Goal: Task Accomplishment & Management: Manage account settings

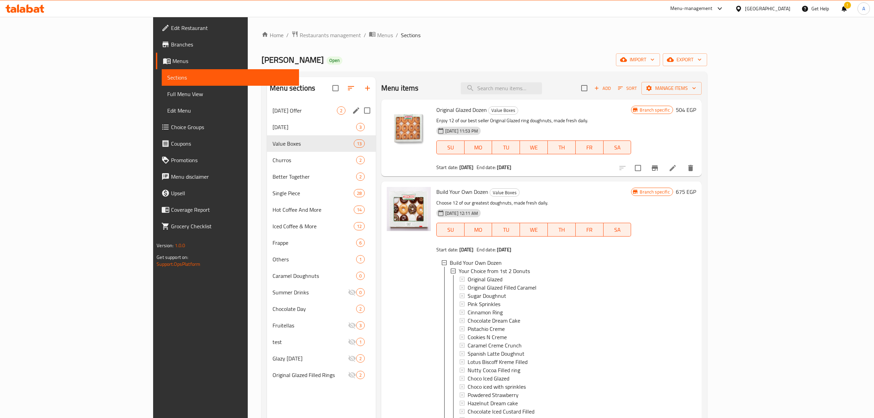
click at [272, 113] on span "[DATE] Offer" at bounding box center [304, 110] width 64 height 8
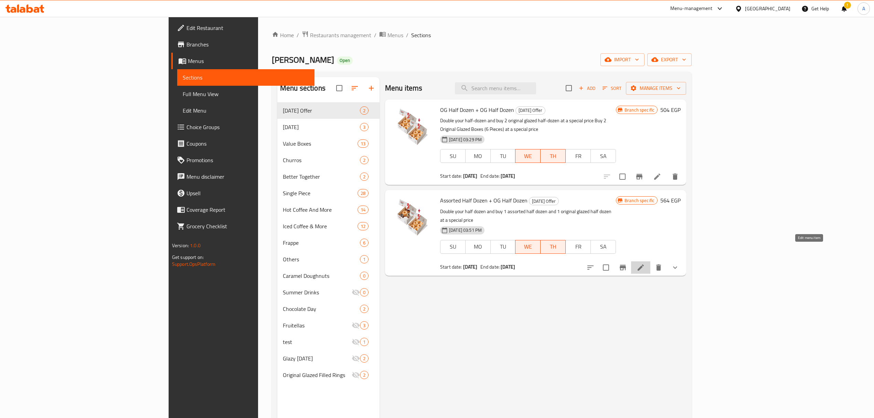
click at [644, 264] on icon at bounding box center [641, 267] width 6 height 6
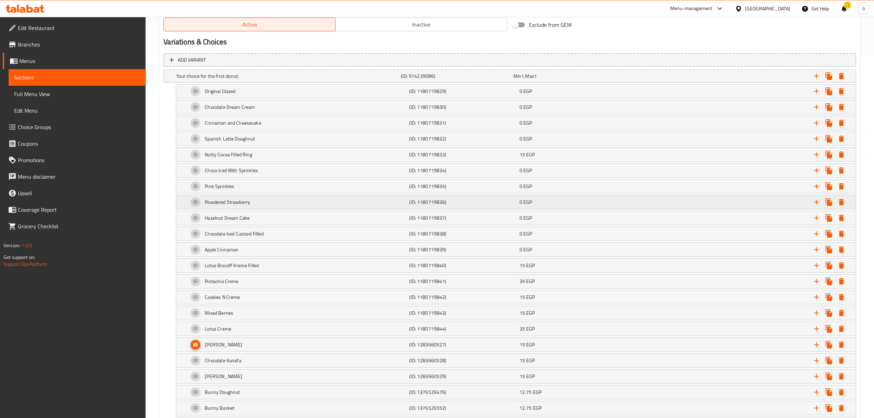
scroll to position [367, 0]
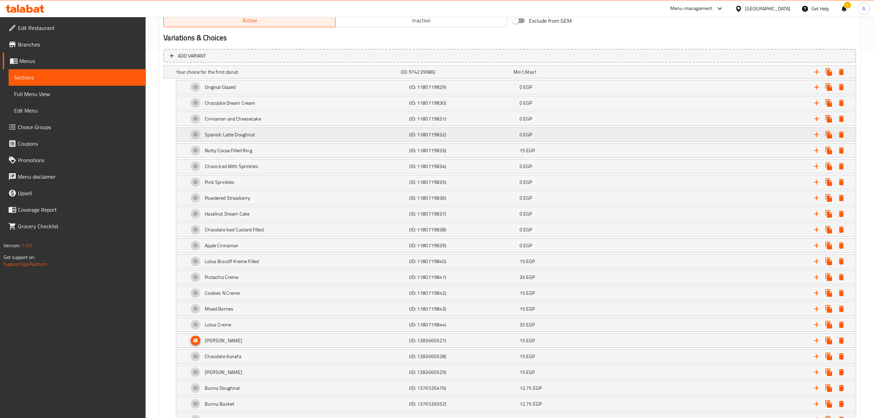
click at [229, 133] on h5 "Spanish Latte Doughnut" at bounding box center [230, 134] width 50 height 7
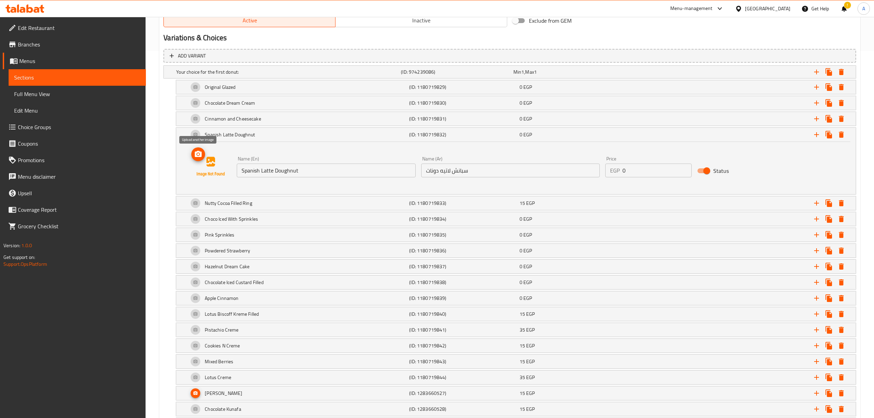
click at [195, 156] on icon "upload picture" at bounding box center [198, 154] width 7 height 6
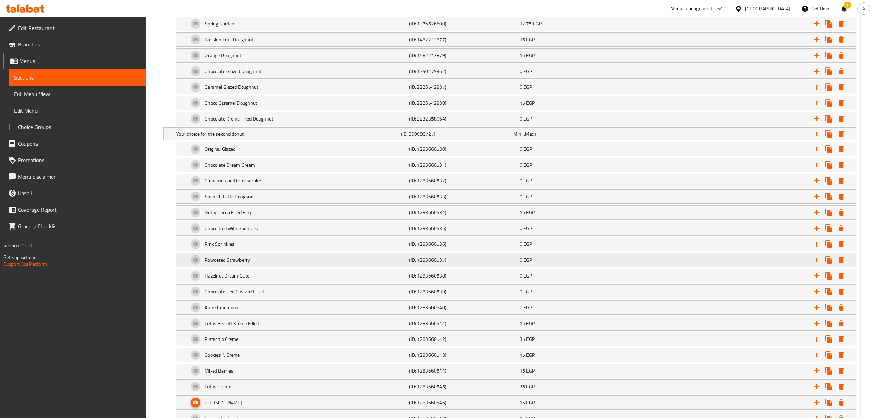
scroll to position [826, 0]
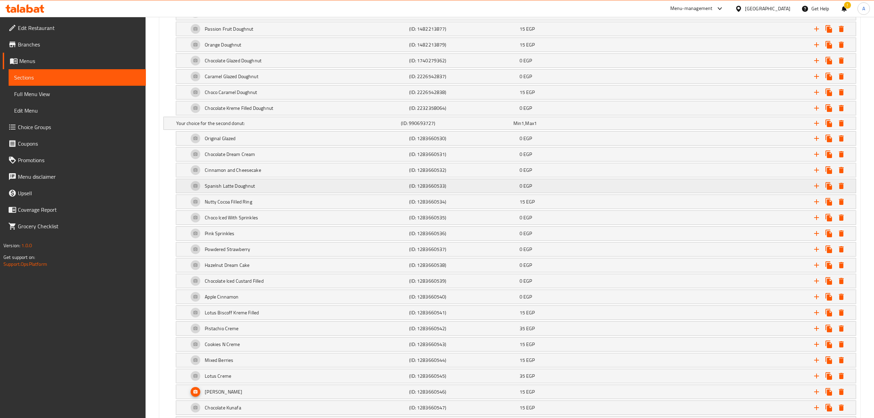
click at [208, 189] on h5 "Spanish Latte Doughnut" at bounding box center [230, 185] width 50 height 7
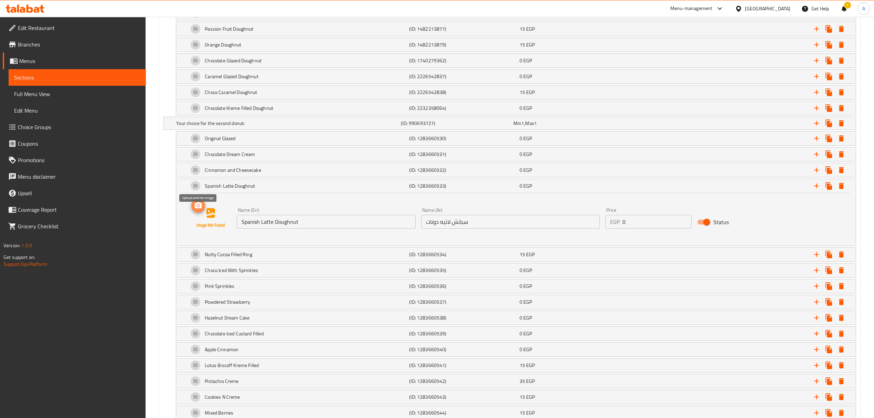
click at [197, 210] on icon "upload picture" at bounding box center [198, 205] width 8 height 8
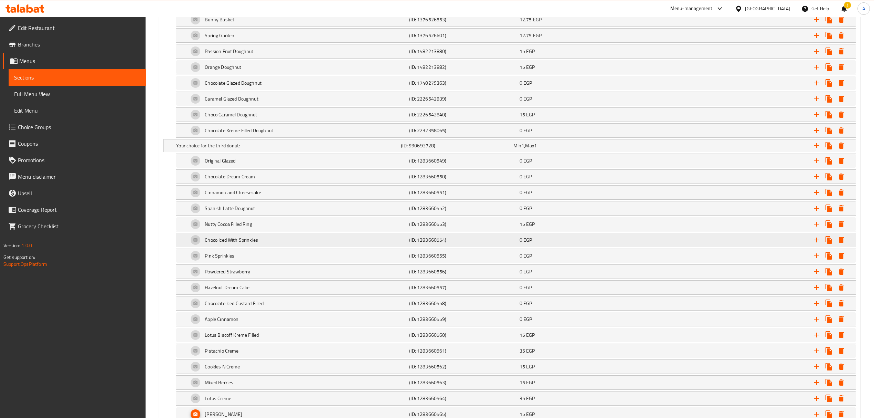
scroll to position [1330, 0]
click at [208, 195] on h5 "Spanish Latte Doughnut" at bounding box center [230, 191] width 50 height 7
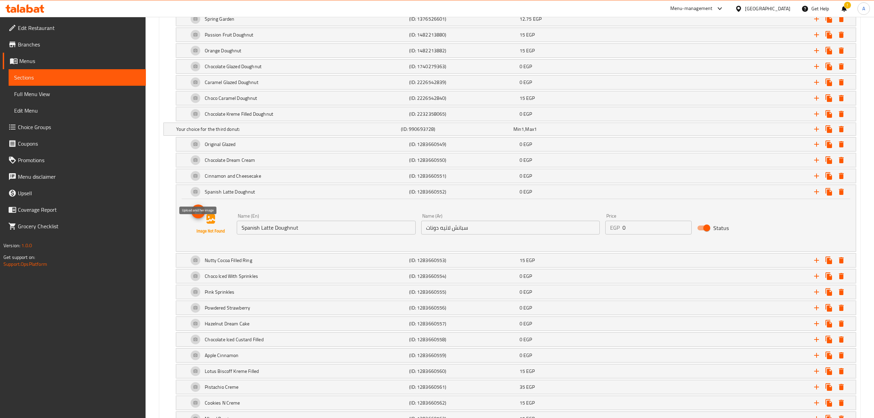
click at [200, 215] on icon "upload picture" at bounding box center [198, 211] width 8 height 8
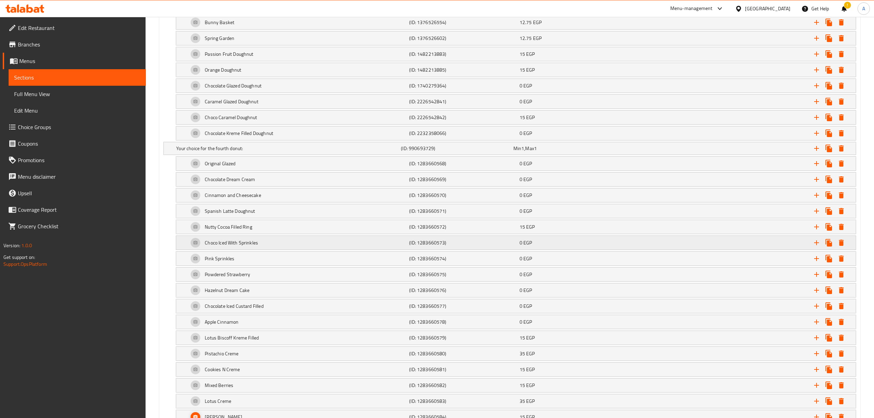
scroll to position [1881, 0]
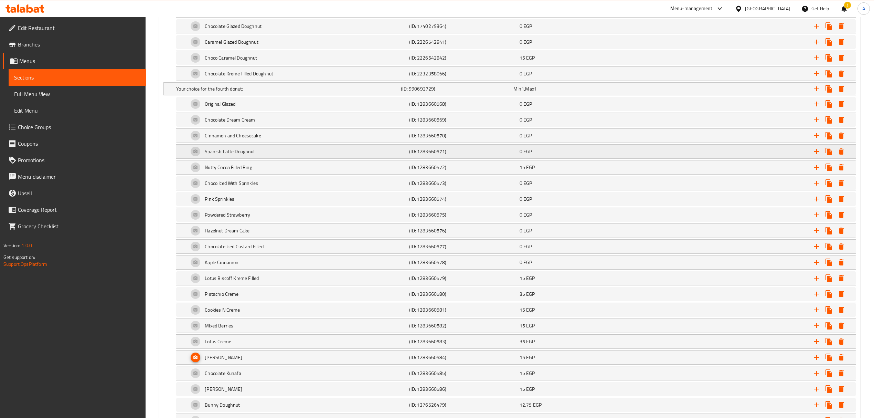
click at [235, 155] on h5 "Spanish Latte Doughnut" at bounding box center [230, 151] width 50 height 7
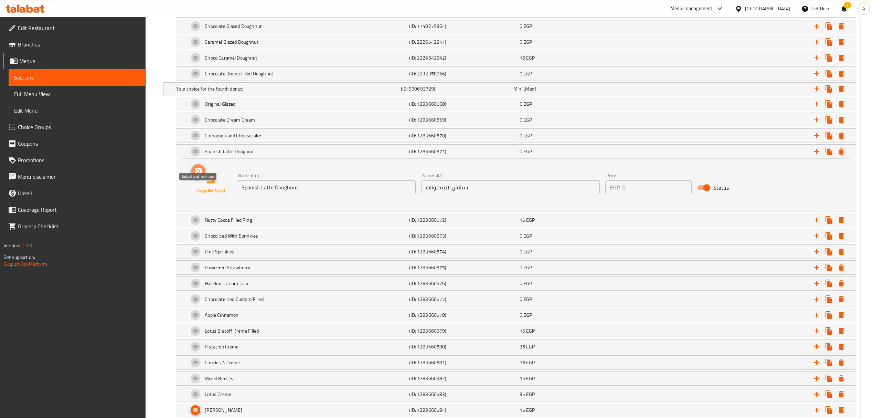
click at [197, 175] on icon "upload picture" at bounding box center [198, 171] width 8 height 8
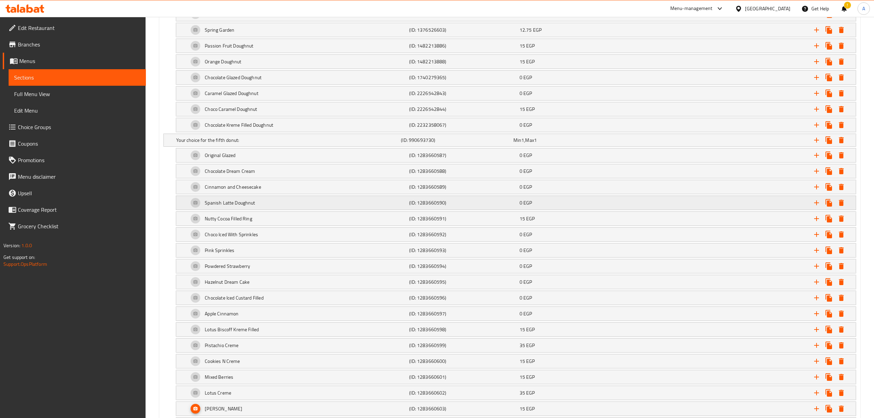
scroll to position [2385, 0]
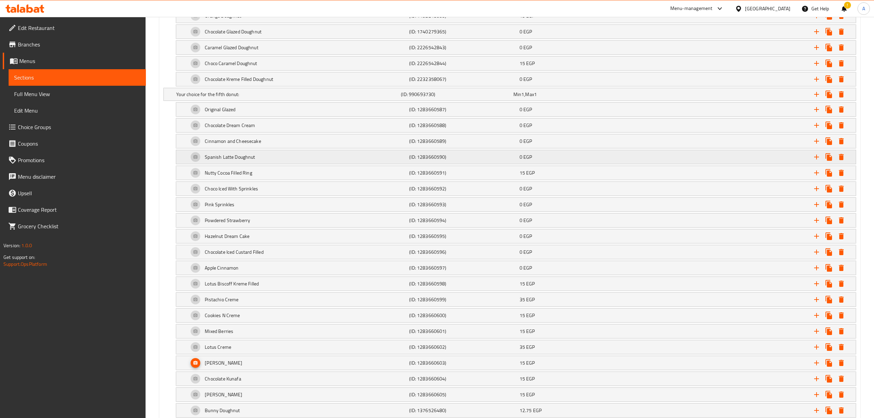
click at [225, 160] on h5 "Spanish Latte Doughnut" at bounding box center [230, 156] width 50 height 7
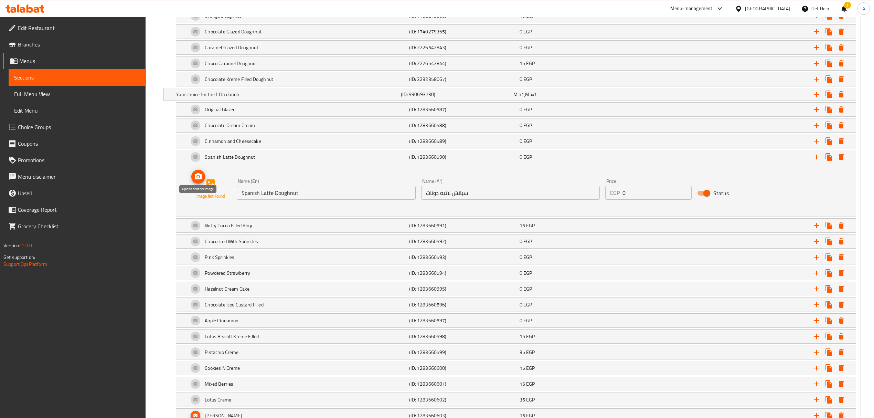
click at [195, 181] on icon "upload picture" at bounding box center [198, 176] width 8 height 8
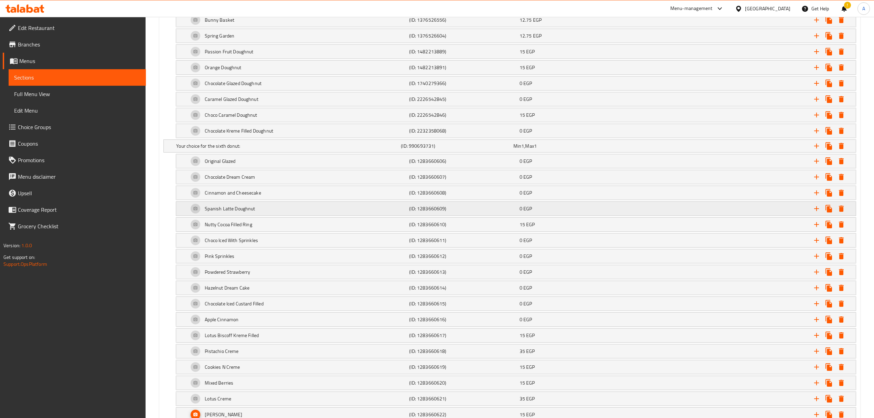
scroll to position [2890, 0]
click at [219, 166] on h5 "Spanish Latte Doughnut" at bounding box center [230, 162] width 50 height 7
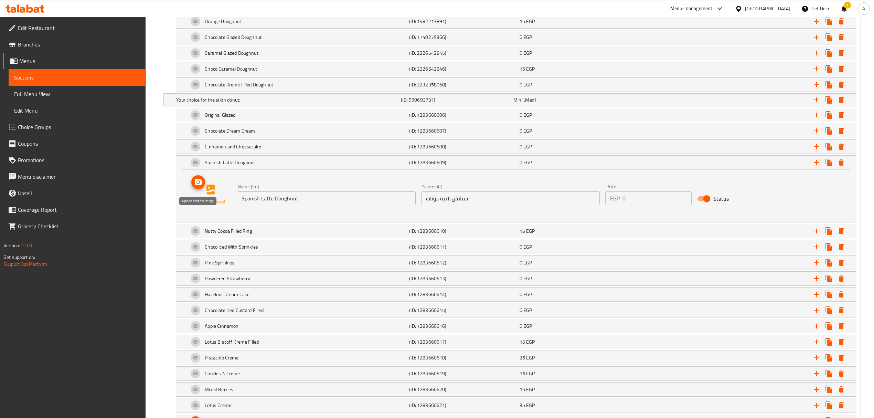
click at [203, 186] on span "upload picture" at bounding box center [198, 182] width 14 height 8
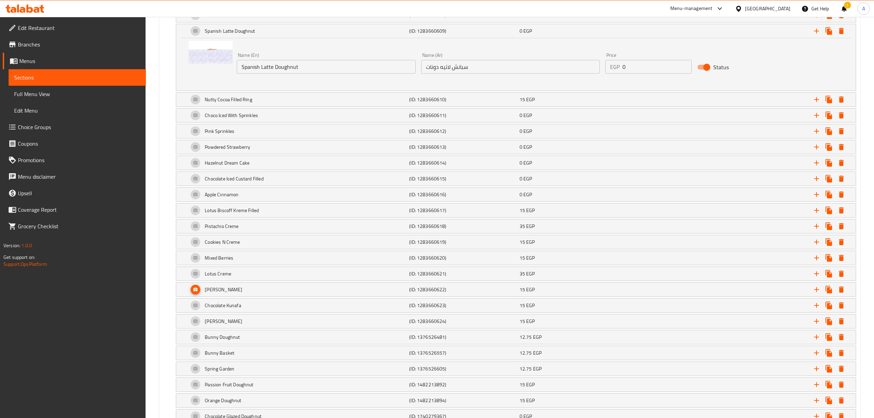
scroll to position [3157, 0]
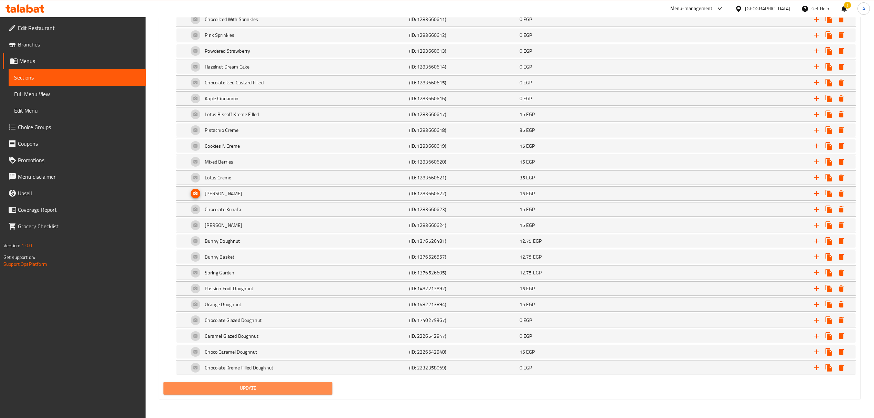
click at [262, 389] on span "Update" at bounding box center [248, 388] width 158 height 9
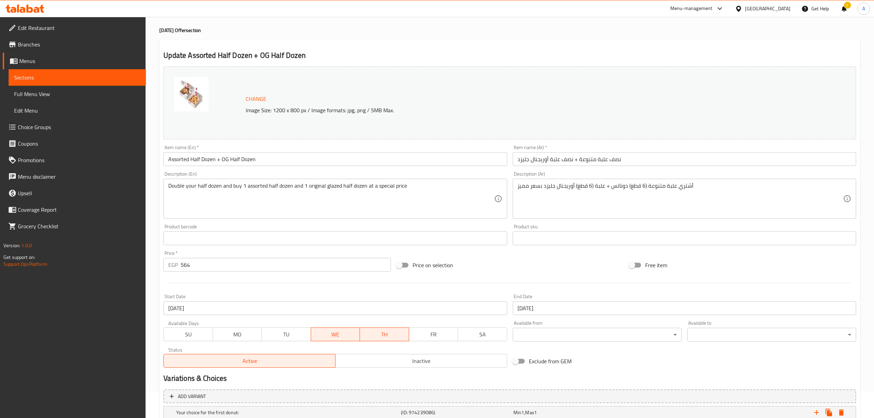
scroll to position [0, 0]
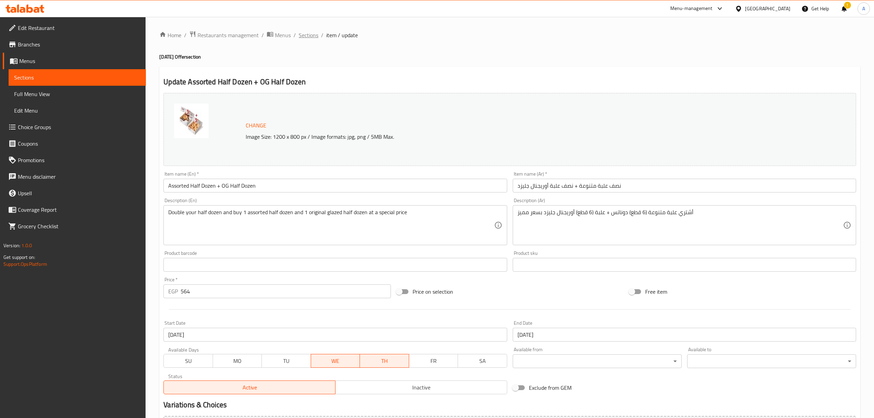
click at [306, 36] on span "Sections" at bounding box center [309, 35] width 20 height 8
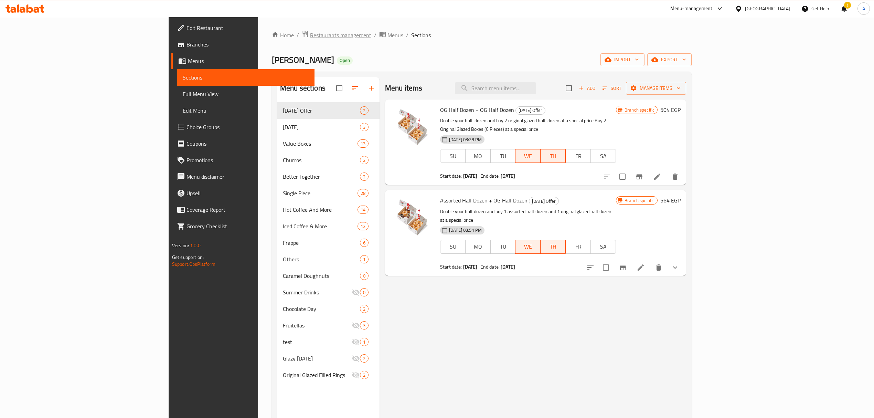
click at [310, 38] on span "Restaurants management" at bounding box center [340, 35] width 61 height 8
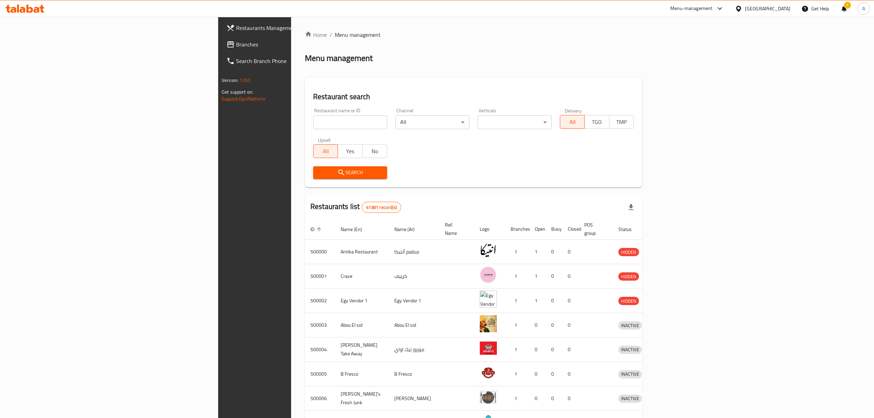
click at [313, 122] on input "search" at bounding box center [350, 122] width 74 height 14
paste input "645906"
type input "645906"
click button "Search" at bounding box center [350, 172] width 74 height 13
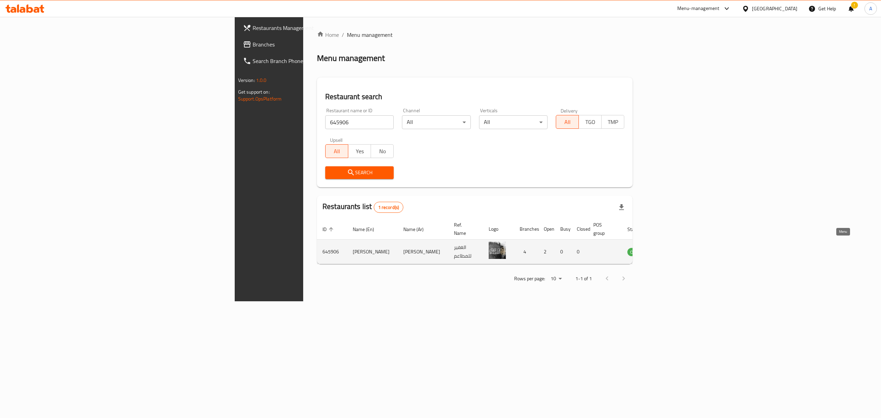
click at [671, 249] on icon "enhanced table" at bounding box center [668, 252] width 8 height 6
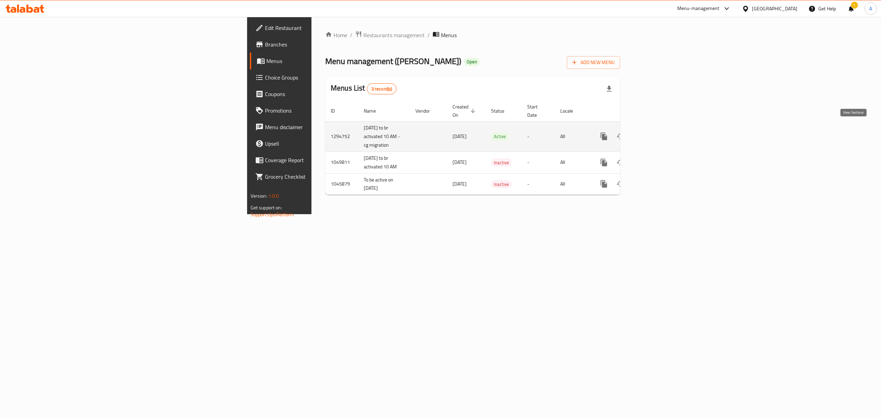
click at [662, 133] on link "enhanced table" at bounding box center [653, 136] width 17 height 17
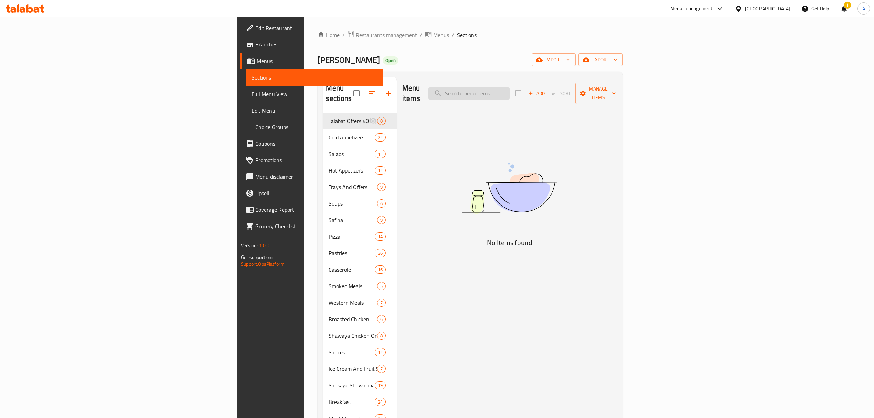
click at [510, 88] on input "search" at bounding box center [468, 93] width 81 height 12
paste input "فرخة شوايه حلبيه مع ارز"
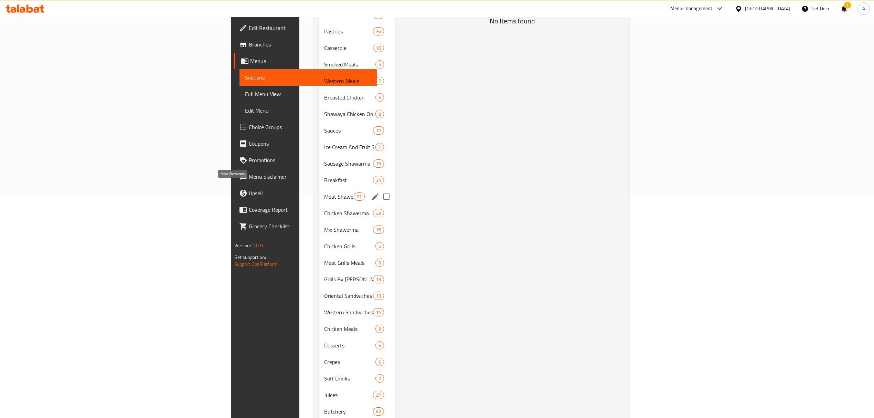
scroll to position [229, 0]
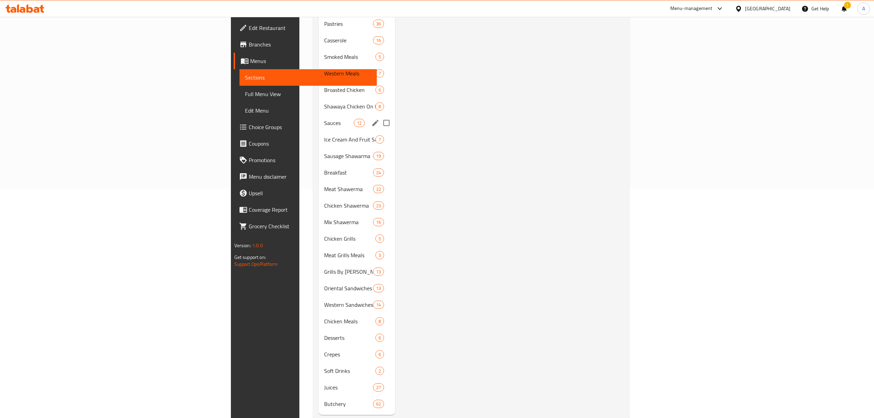
type input "فرخة شوايه حلبيه مع ارز"
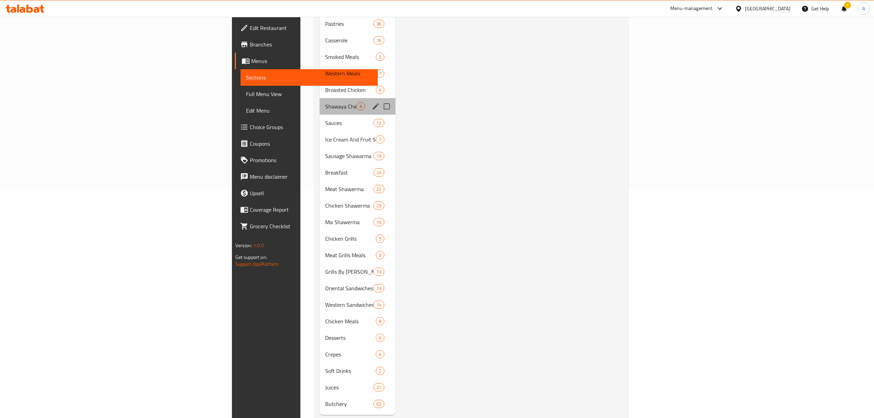
click at [320, 100] on div "Shawaya Chicken On Machine 8" at bounding box center [358, 106] width 76 height 17
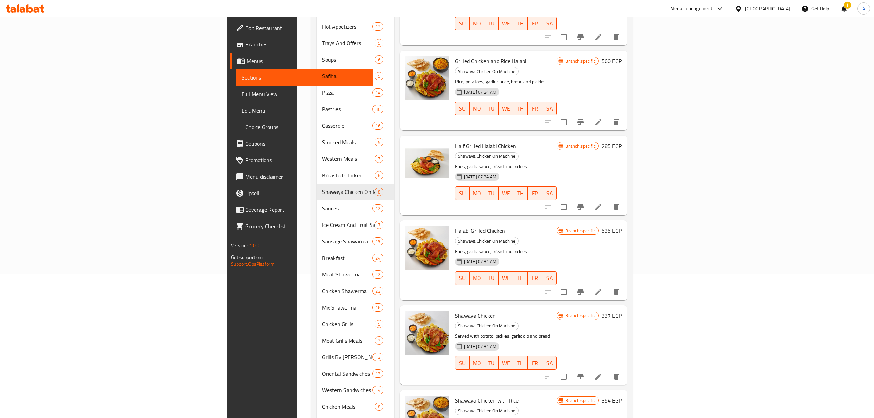
scroll to position [92, 0]
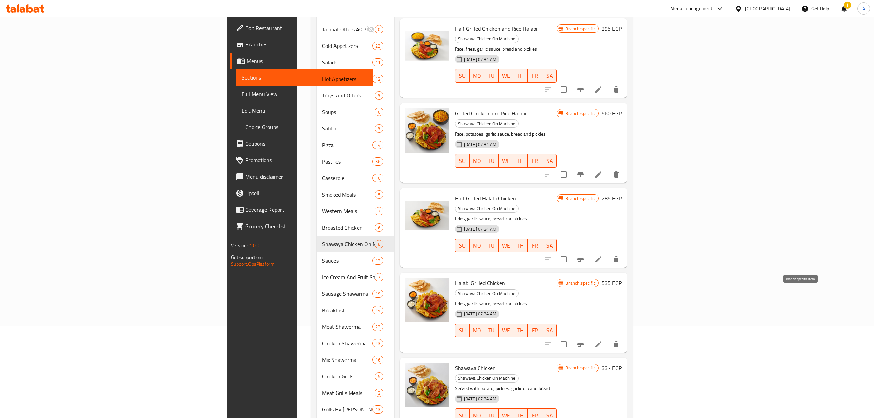
click at [583, 341] on icon "Branch-specific-item" at bounding box center [580, 344] width 6 height 6
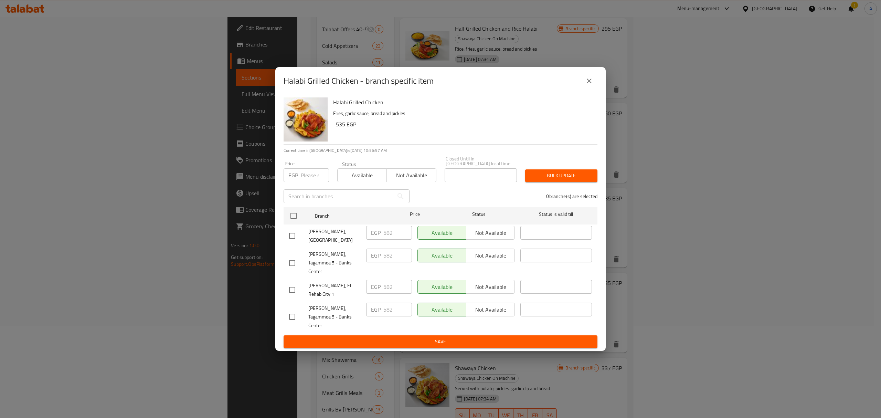
click at [590, 85] on icon "close" at bounding box center [589, 81] width 8 height 8
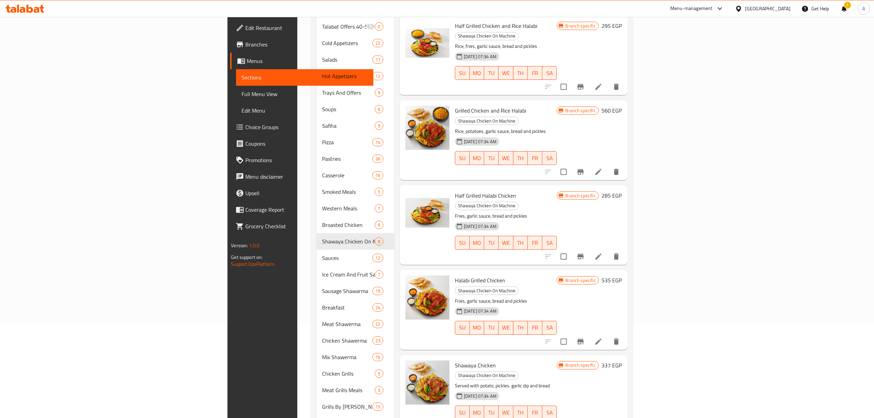
scroll to position [6, 0]
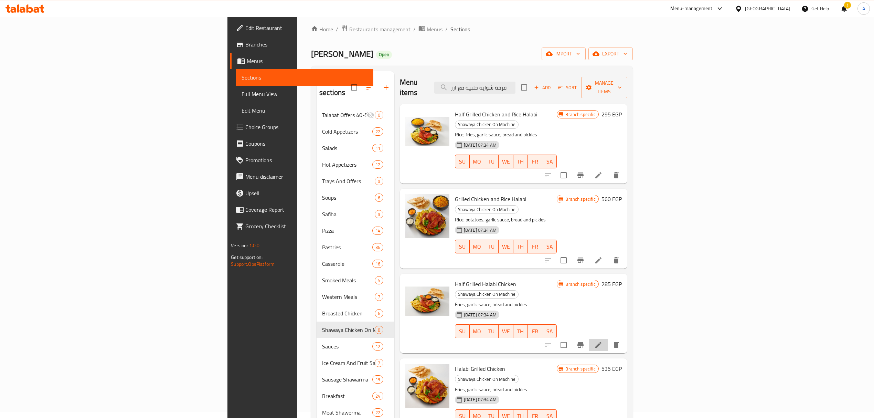
click at [608, 339] on li at bounding box center [598, 345] width 19 height 12
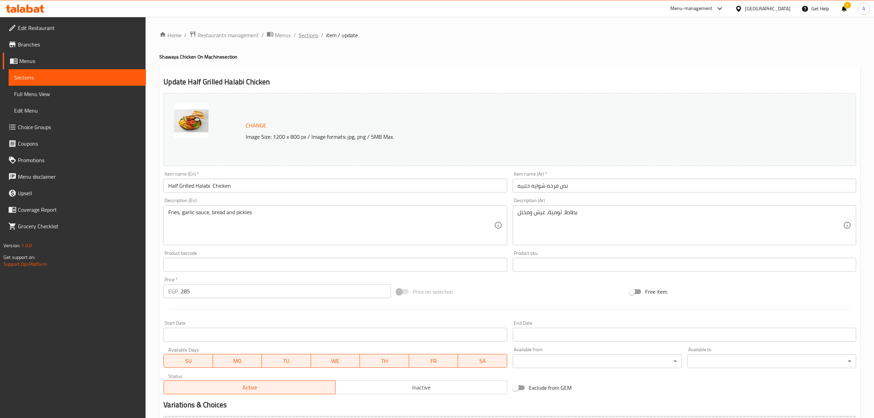
click at [303, 33] on span "Sections" at bounding box center [309, 35] width 20 height 8
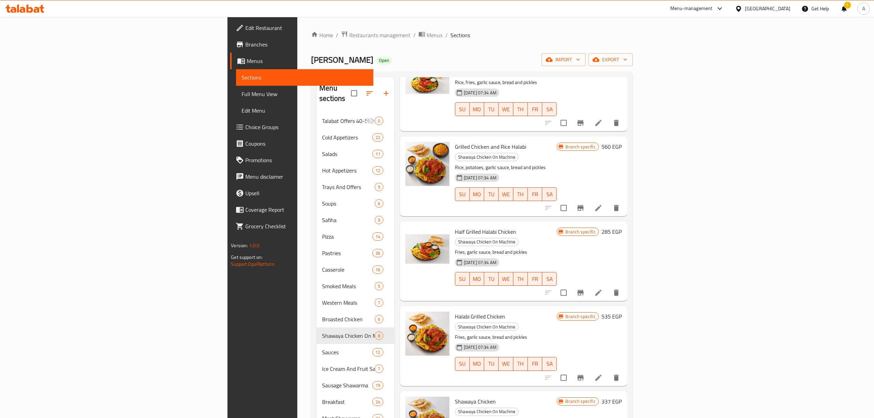
scroll to position [62, 0]
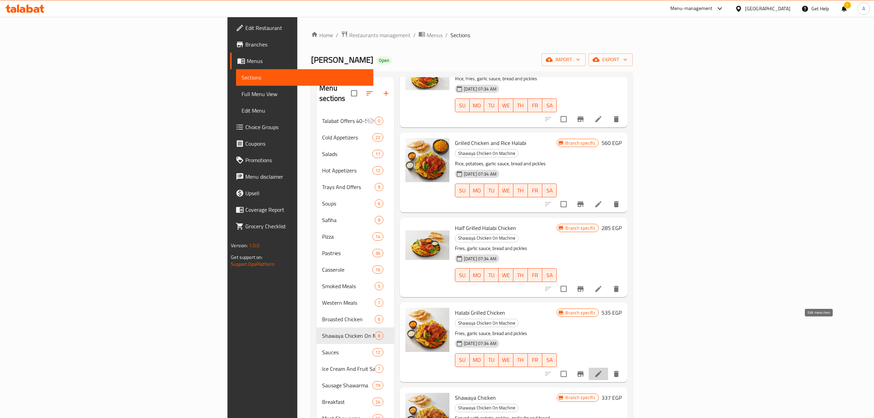
click at [601, 371] on icon at bounding box center [598, 374] width 6 height 6
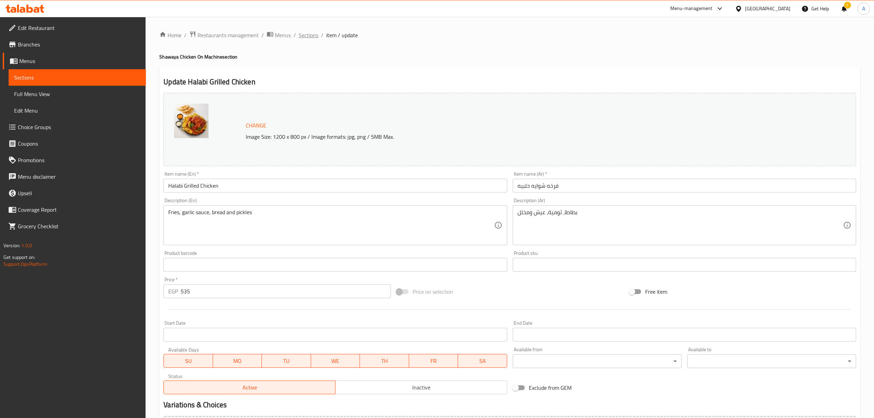
click at [312, 39] on span "Sections" at bounding box center [309, 35] width 20 height 8
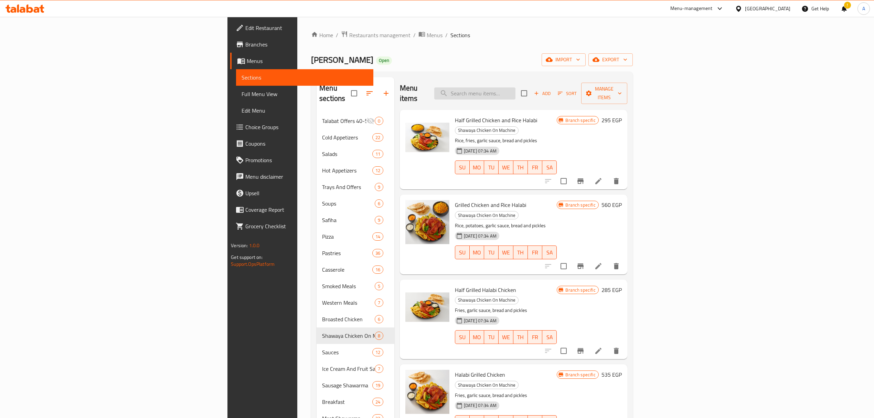
click at [515, 89] on input "search" at bounding box center [474, 93] width 81 height 12
paste input "Grilled Chicken and Rice Halabi"
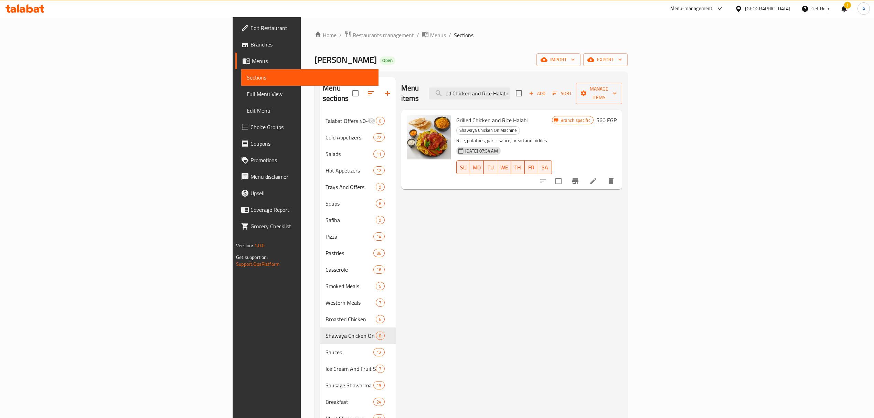
click at [579, 177] on icon "Branch-specific-item" at bounding box center [575, 181] width 8 height 8
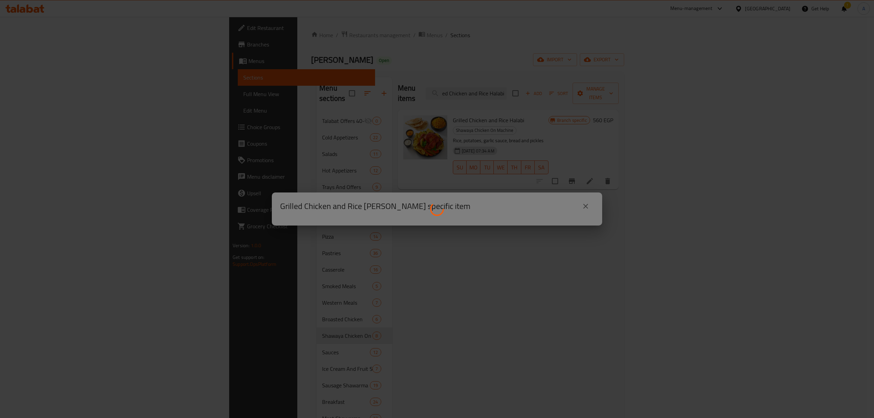
scroll to position [0, 0]
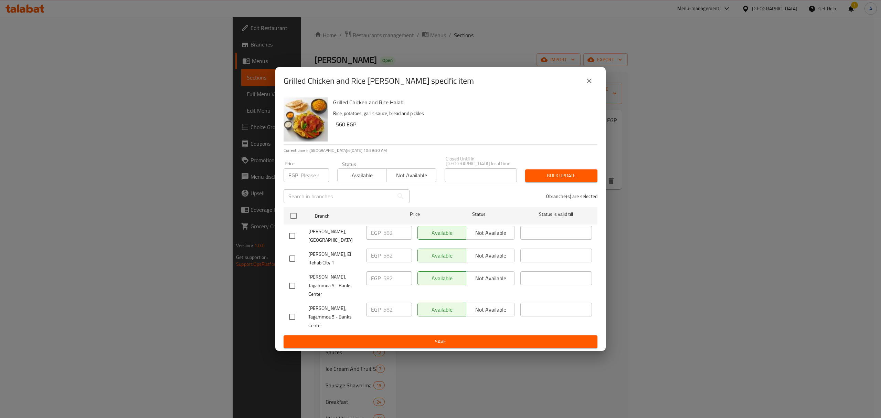
click at [589, 85] on icon "close" at bounding box center [589, 81] width 8 height 8
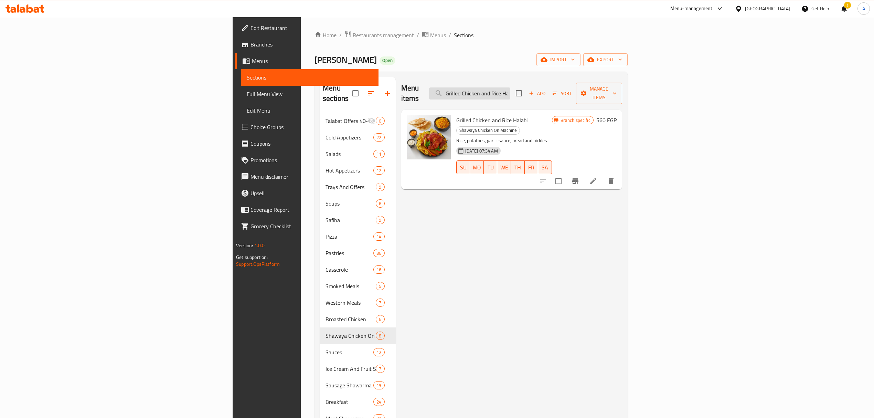
click at [510, 87] on input "Grilled Chicken and Rice Halabi" at bounding box center [469, 93] width 81 height 12
paste input "Shawaya Chicken with Rice"
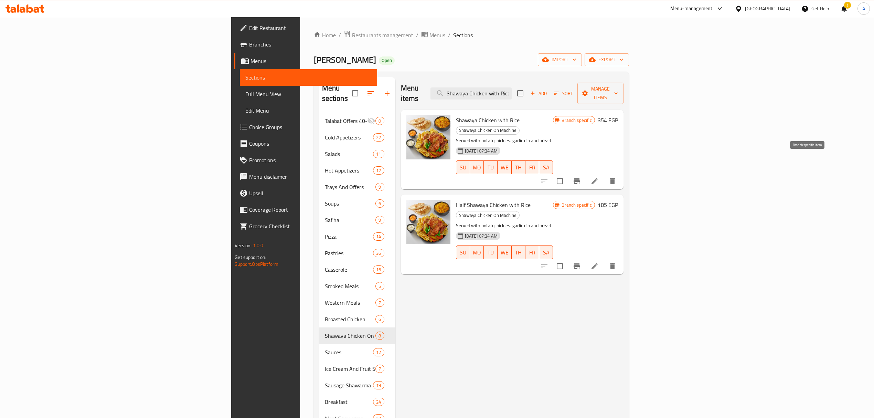
type input "Shawaya Chicken with Rice"
click at [581, 177] on icon "Branch-specific-item" at bounding box center [576, 181] width 8 height 8
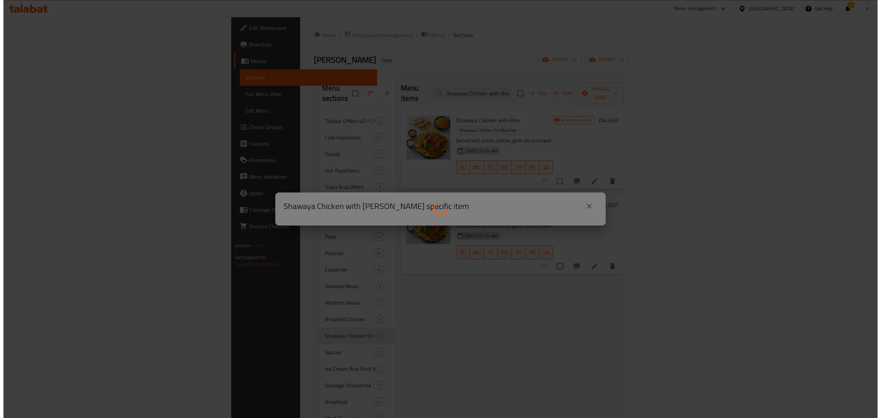
scroll to position [0, 0]
